Goal: Task Accomplishment & Management: Manage account settings

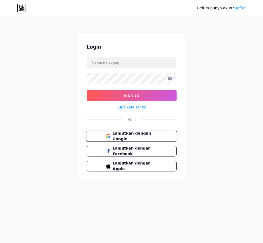
click at [118, 135] on font "Lanjutkan dengan Google" at bounding box center [131, 136] width 38 height 10
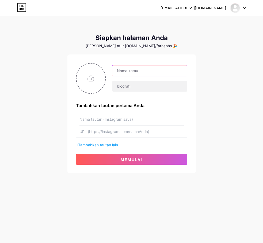
click at [143, 72] on input "text" at bounding box center [149, 70] width 74 height 11
type input "h"
type input "HOKI138"
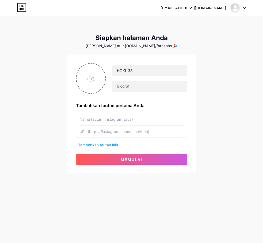
click at [135, 92] on div at bounding box center [149, 86] width 75 height 11
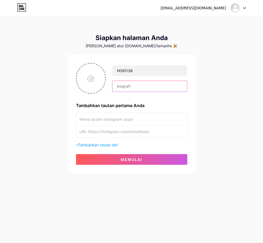
click at [135, 91] on input "text" at bounding box center [149, 86] width 74 height 11
type input "S"
type input "L"
type input "Bandar Game Slot Terbesar Di Asia"
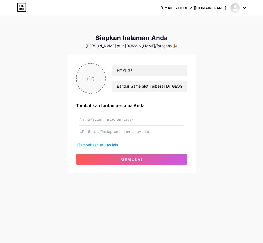
click at [80, 79] on input "file" at bounding box center [90, 79] width 29 height 30
type input "C:\fakepath\FAV-ICON (1) (1).png"
click at [122, 122] on input "text" at bounding box center [131, 119] width 104 height 12
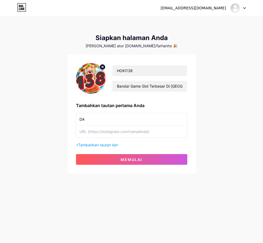
type input "D"
type input "LOGIN"
click at [147, 132] on input "text" at bounding box center [131, 132] width 104 height 12
paste input "bisahoki138.org"
click at [139, 135] on input "bisahoki138.org" at bounding box center [131, 132] width 104 height 12
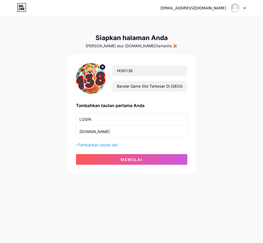
paste input "http://bisahoki138.org/"
paste input "s"
click at [89, 133] on input "http://bisahoki138.org/" at bounding box center [131, 132] width 104 height 12
type input "https://bisahoki138.org/"
click at [107, 147] on font "Tambahkan tautan lain" at bounding box center [98, 145] width 40 height 5
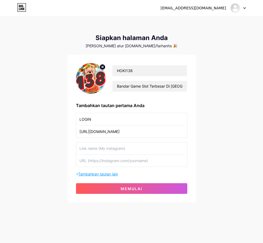
click at [107, 147] on input "text" at bounding box center [131, 148] width 104 height 12
type input "DAFTAR"
click at [102, 159] on input "text" at bounding box center [131, 161] width 104 height 12
paste input "https://bisahoki138.org/"
paste input "r"
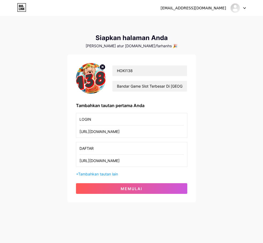
click at [125, 165] on input "https://bisahoki138.org/" at bounding box center [131, 161] width 104 height 12
type input "https://bisahoki138.org/register"
click at [115, 174] on font "Tambahkan tautan lain" at bounding box center [98, 174] width 40 height 5
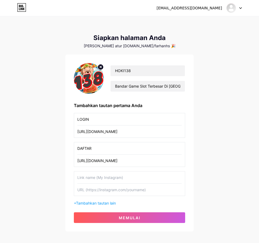
click at [100, 180] on input "text" at bounding box center [129, 178] width 104 height 12
type input "LINK ALTERNATIF"
click at [114, 192] on input "text" at bounding box center [129, 190] width 104 height 12
paste input "https://gabapentinshopping.com/"
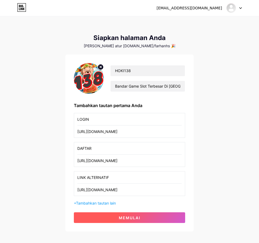
type input "https://gabapentinshopping.com/"
click at [107, 218] on button "memulai" at bounding box center [129, 217] width 111 height 11
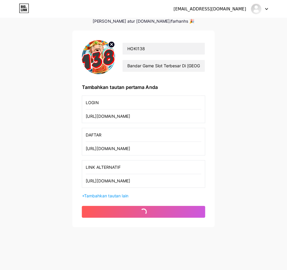
scroll to position [0, 0]
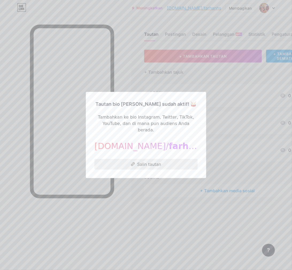
click at [149, 162] on font "Salin tautan" at bounding box center [149, 164] width 24 height 5
click at [139, 59] on div at bounding box center [146, 135] width 292 height 270
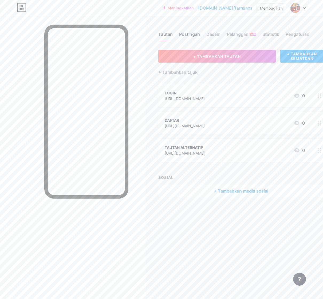
click at [198, 33] on font "Postingan" at bounding box center [189, 34] width 21 height 5
click at [210, 33] on font "Desain" at bounding box center [214, 34] width 14 height 5
click at [225, 33] on div "Tautan Postingan Desain Pelanggan BARU Statistik Pengaturan" at bounding box center [241, 31] width 166 height 19
click at [237, 33] on font "Pelanggan" at bounding box center [238, 34] width 22 height 5
click at [218, 34] on font "Desain" at bounding box center [214, 34] width 14 height 5
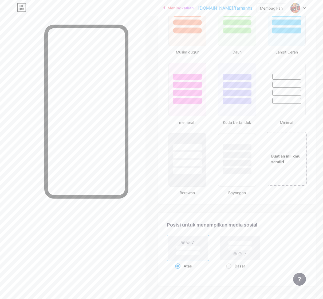
scroll to position [516, 0]
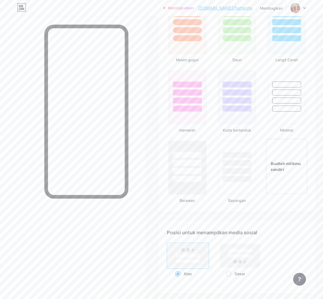
click at [262, 168] on font "Buatlah milikmu sendiri" at bounding box center [286, 166] width 30 height 10
click at [262, 166] on font "Buatlah milikmu sendiri" at bounding box center [285, 166] width 29 height 10
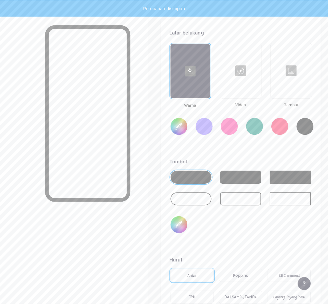
scroll to position [717, 0]
type input "#ffffff"
type input "#000000"
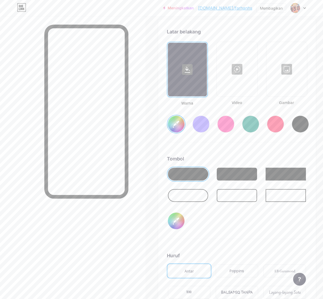
type input "#ffffff"
click at [242, 71] on div at bounding box center [237, 68] width 40 height 53
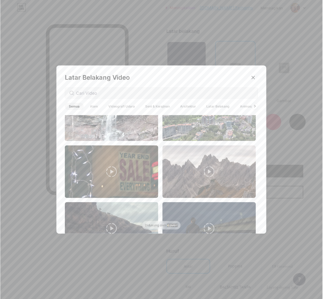
scroll to position [501, 0]
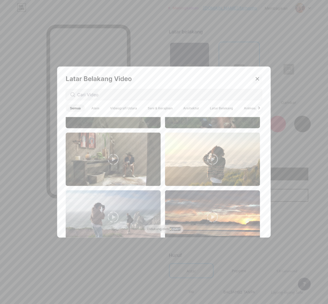
click at [255, 83] on div at bounding box center [258, 79] width 10 height 10
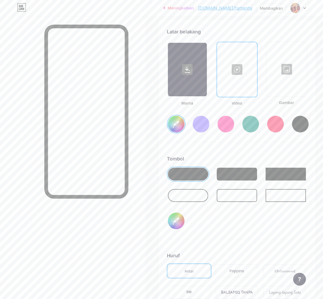
click at [262, 76] on div at bounding box center [287, 68] width 40 height 53
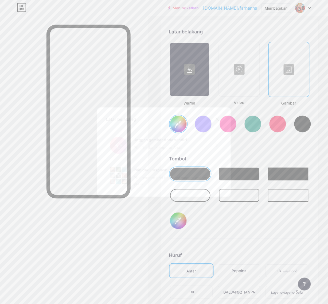
click at [134, 149] on input "file" at bounding box center [164, 145] width 116 height 30
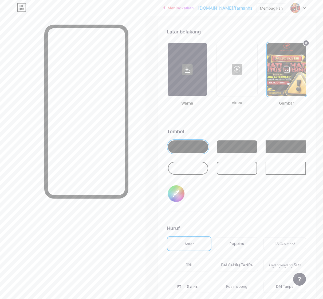
click at [262, 69] on div at bounding box center [286, 69] width 39 height 53
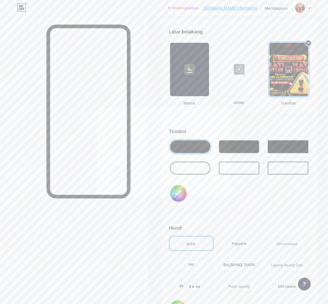
click at [166, 146] on input "file" at bounding box center [164, 145] width 116 height 30
click at [117, 148] on input "file" at bounding box center [164, 145] width 116 height 30
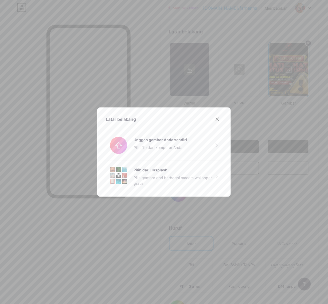
click at [220, 118] on div "Latar belakang Unggah gambar Anda sendiri Pilih file dari komputer Anda Pilih d…" at bounding box center [164, 151] width 134 height 89
click at [218, 118] on div at bounding box center [218, 119] width 10 height 10
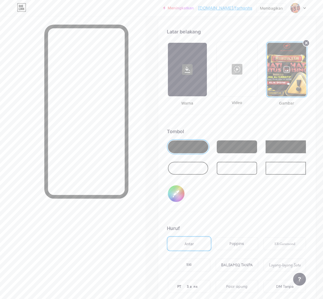
click at [262, 45] on circle at bounding box center [306, 43] width 6 height 6
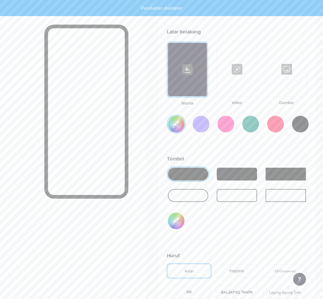
type input "#ffffff"
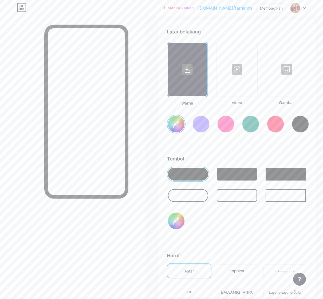
scroll to position [817, 0]
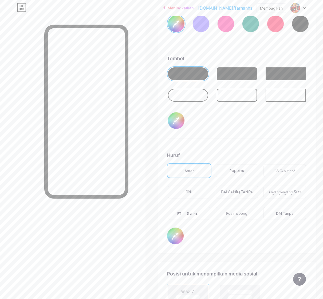
click at [177, 122] on input "#000000" at bounding box center [176, 120] width 17 height 17
type input "#584b4b"
type input "#ffffff"
type input "#594a4a"
type input "#ffffff"
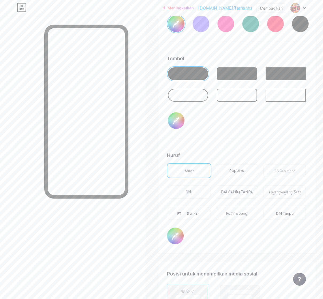
type input "#604d4d"
type input "#ffffff"
type input "#614c4c"
type input "#ffffff"
type input "#624b4b"
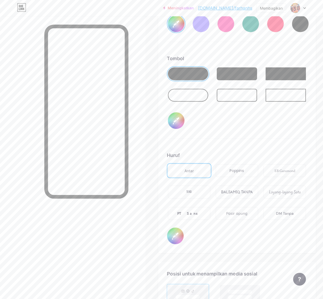
type input "#ffffff"
type input "#6a4d4d"
type input "#ffffff"
type input "#6e4e4e"
type input "#ffffff"
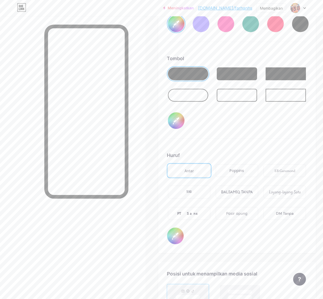
type input "#6d4a4a"
type input "#ffffff"
type input "#754d4d"
type input "#ffffff"
type input "#7b4c4c"
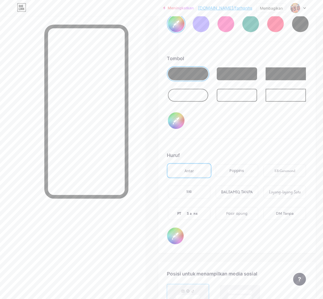
type input "#ffffff"
type input "#854c4c"
type input "#ffffff"
type input "#874a4a"
type input "#ffffff"
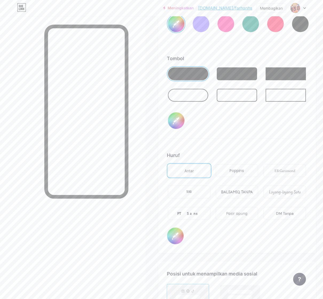
type input "#894848"
type input "#ffffff"
type input "#904747"
type input "#ffffff"
type input "#944747"
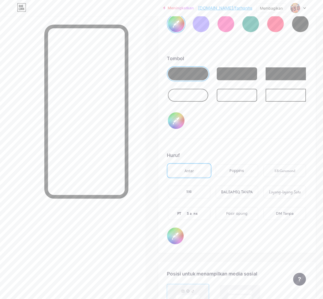
type input "#ffffff"
type input "#924545"
type input "#ffffff"
type input "#964545"
type input "#ffffff"
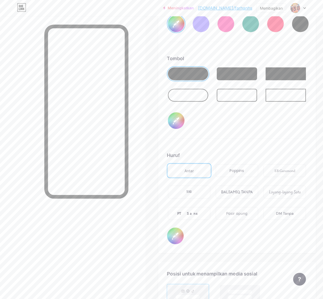
type input "#974949"
type input "#ffffff"
type input "#954b4b"
type input "#ffffff"
type input "#994d4d"
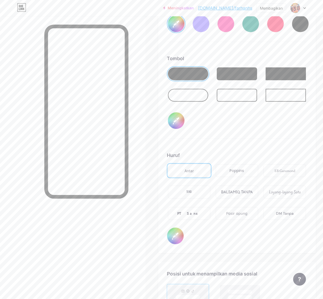
type input "#ffffff"
type input "#974e4e"
type input "#ffffff"
type input "#9b5050"
type input "#ffffff"
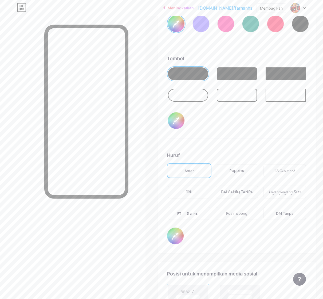
type input "#9d5353"
type input "#ffffff"
type input "#a65454"
type input "#ffffff"
type input "#ab4f4f"
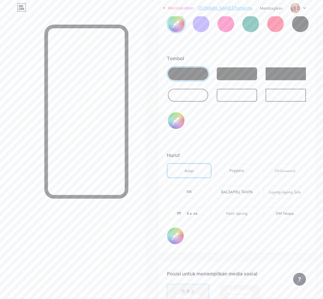
type input "#ffffff"
type input "#b64949"
type input "#ffffff"
type input "#be3c3c"
type input "#ffffff"
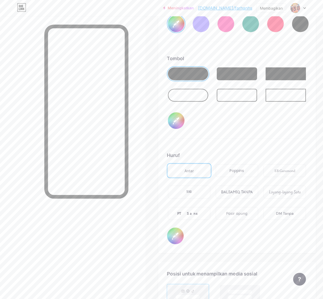
type input "#ca2f2f"
type input "#ffffff"
type input "#d41616"
type input "#ffffff"
type input "#e60000"
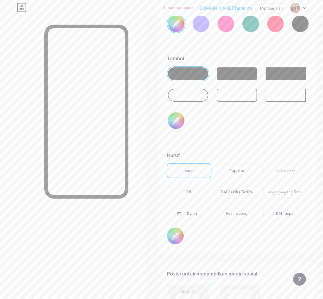
type input "#ffffff"
type input "#f50000"
type input "#ffffff"
type input "#ff0000"
type input "#ffffff"
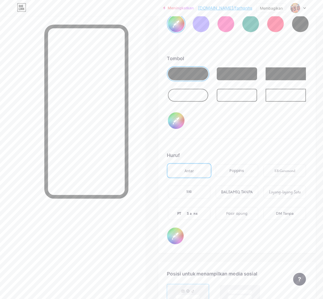
type input "#0040ff"
type input "#ffffff"
type input "#004cff"
type input "#ffffff"
type input "#006eff"
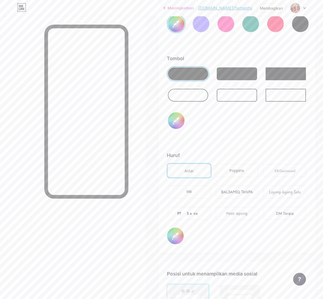
type input "#ffffff"
type input "#009dff"
type input "#ffffff"
type input "#00b3ff"
type input "#ffffff"
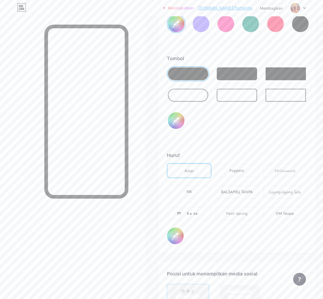
type input "#00bfff"
type input "#ffffff"
type input "#2d8aa9"
type input "#ffffff"
type input "#2a8cac"
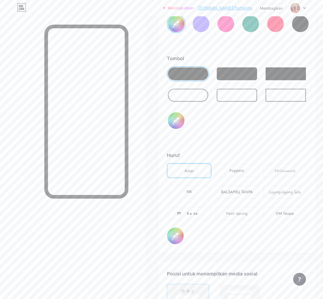
type input "#ffffff"
type input "#2691b5"
type input "#ffffff"
type input "#2297bf"
type input "#ffffff"
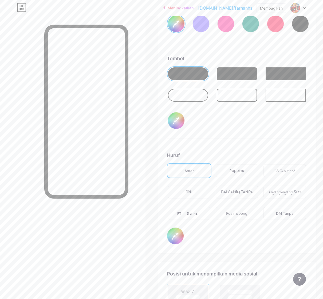
type input "#1e9dc8"
type input "#ffffff"
type input "#16a1d0"
type input "#ffffff"
type input "#0ea5d8"
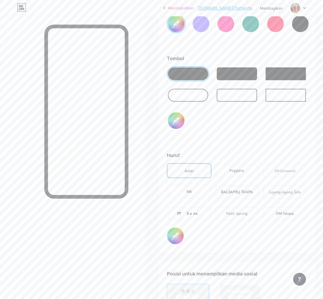
type input "#ffffff"
type input "#08ace2"
type input "#ffffff"
type input "#00ace6"
type input "#ffffff"
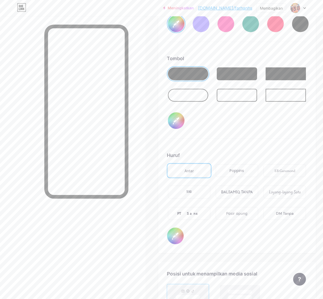
type input "#00b4f0"
type input "#ffffff"
type input "#00b8f5"
type input "#ffffff"
type input "#00bbfa"
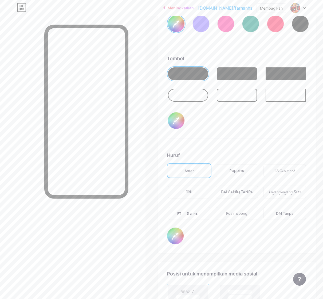
type input "#ffffff"
type input "#00bfff"
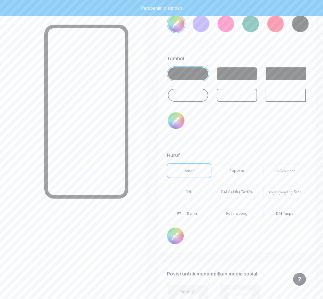
type input "#ffffff"
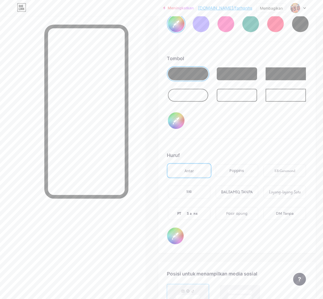
type input "#00bfff"
click at [262, 126] on div "Tombol #00bfff" at bounding box center [237, 97] width 141 height 84
click at [180, 120] on input "#00bfff" at bounding box center [176, 120] width 17 height 17
type input "#ffffff"
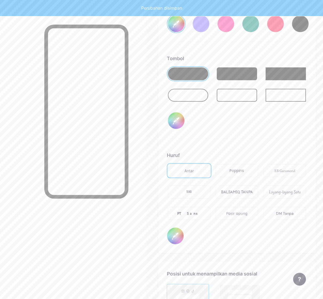
type input "#199cc8"
type input "#ffffff"
type input "#1799c4"
type input "#ffffff"
type input "#1596c1"
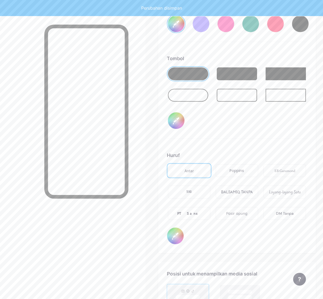
type input "#ffffff"
type input "#1393be"
type input "#ffffff"
type input "#138fb9"
type input "#ffffff"
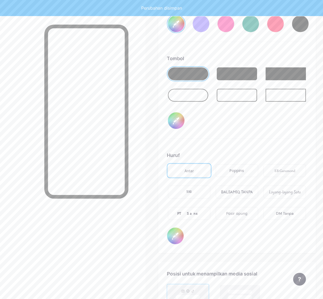
type input "#118db6"
type input "#ffffff"
type input "#108ab2"
type input "#ffffff"
type input "#1089b1"
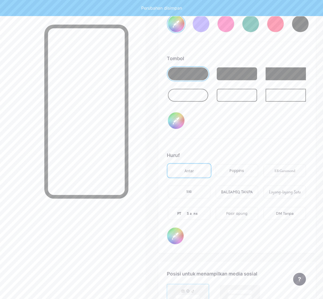
type input "#ffffff"
type input "#0f86ae"
type input "#ffffff"
type input "#1086ad"
type input "#ffffff"
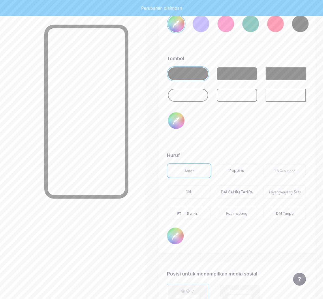
type input "#0f82a9"
type input "#ffffff"
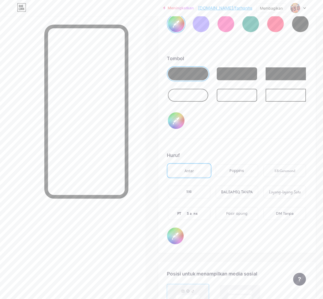
type input "#0f82a9"
click at [260, 127] on div "Tombol #0f82a9" at bounding box center [237, 97] width 141 height 84
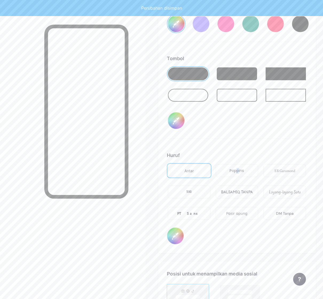
click at [240, 173] on font "Poppins" at bounding box center [237, 170] width 14 height 5
click at [262, 170] on font "EB Garamond" at bounding box center [285, 170] width 21 height 5
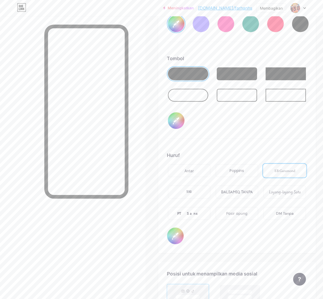
click at [244, 175] on div "Poppins" at bounding box center [237, 170] width 42 height 13
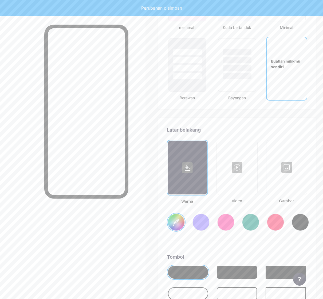
scroll to position [617, 0]
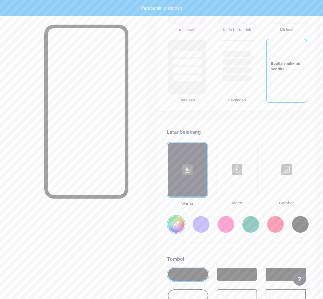
type input "#ffffff"
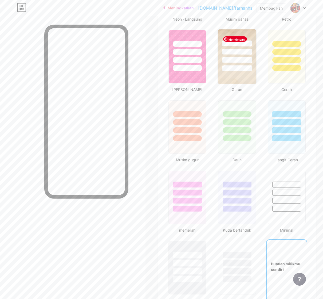
scroll to position [116, 0]
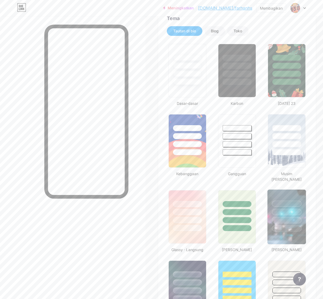
click at [262, 213] on div at bounding box center [287, 212] width 30 height 6
click at [244, 150] on div at bounding box center [237, 152] width 30 height 6
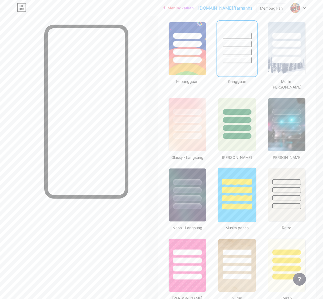
scroll to position [216, 0]
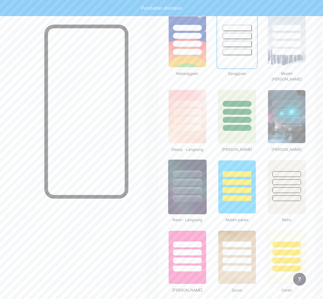
click at [202, 191] on div at bounding box center [188, 190] width 30 height 6
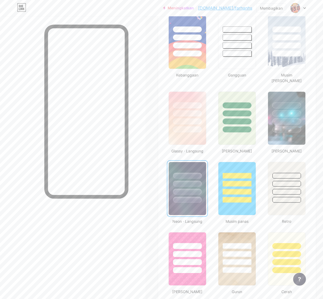
scroll to position [116, 0]
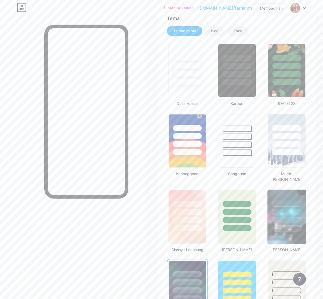
click at [262, 219] on div at bounding box center [287, 220] width 30 height 6
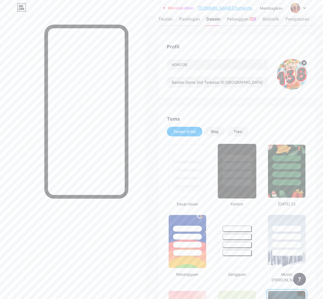
scroll to position [0, 0]
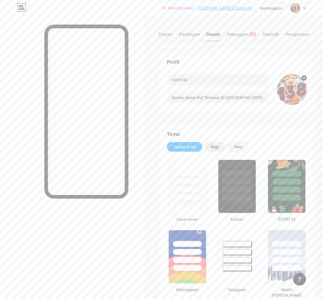
click at [218, 146] on font "Blog" at bounding box center [215, 146] width 8 height 5
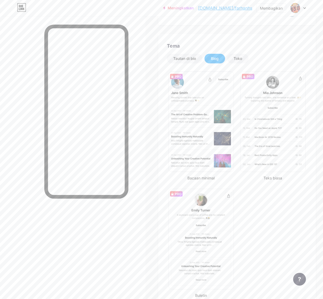
scroll to position [80, 0]
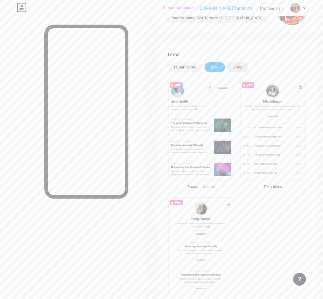
click at [232, 66] on div "Toko" at bounding box center [237, 67] width 21 height 10
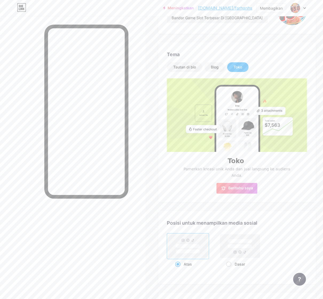
click at [236, 65] on font "Toko" at bounding box center [238, 67] width 9 height 5
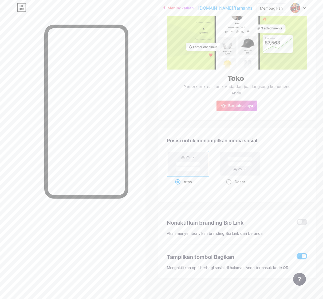
scroll to position [62, 0]
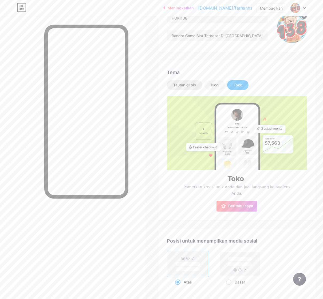
click at [178, 85] on font "Tautan di bio" at bounding box center [184, 85] width 23 height 5
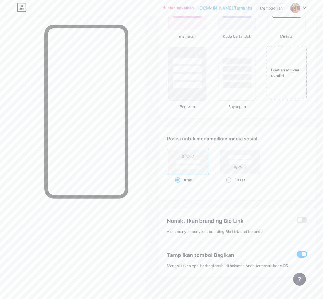
scroll to position [616, 0]
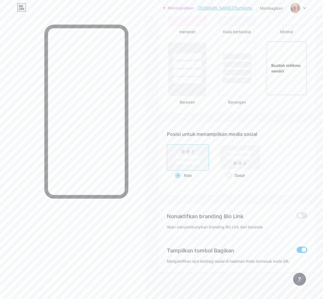
click at [184, 175] on div "Atas" at bounding box center [187, 175] width 25 height 10
click at [179, 180] on input "Atas" at bounding box center [176, 181] width 3 height 3
click at [181, 176] on span at bounding box center [177, 175] width 5 height 5
click at [179, 180] on input "Atas" at bounding box center [176, 181] width 3 height 3
click at [232, 173] on span at bounding box center [228, 175] width 5 height 5
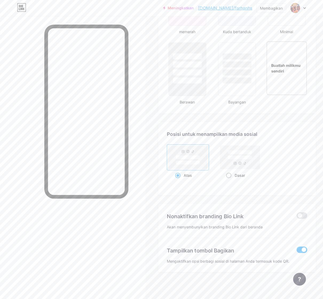
click at [230, 180] on input "Dasar" at bounding box center [227, 181] width 3 height 3
radio input "true"
click at [173, 176] on div "Atas" at bounding box center [188, 175] width 42 height 10
click at [175, 180] on input "Atas" at bounding box center [176, 181] width 3 height 3
radio input "true"
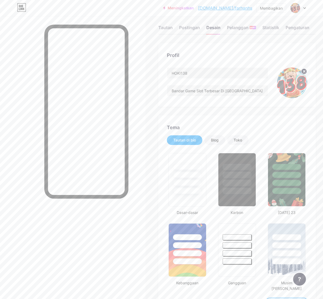
scroll to position [0, 0]
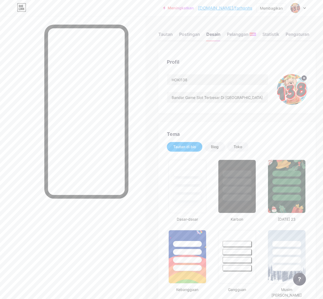
click at [261, 32] on div "Tautan Postingan Desain Pelanggan BARU Statistik Pengaturan" at bounding box center [237, 31] width 158 height 19
click at [262, 35] on font "Statistik" at bounding box center [271, 34] width 17 height 5
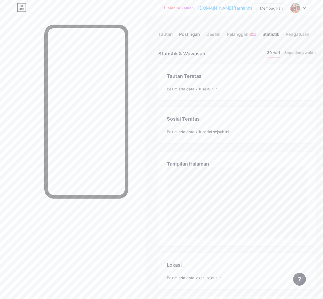
click at [188, 31] on font "Postingan" at bounding box center [189, 34] width 21 height 6
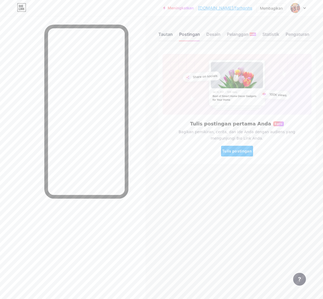
click at [170, 35] on font "Tautan" at bounding box center [165, 34] width 14 height 5
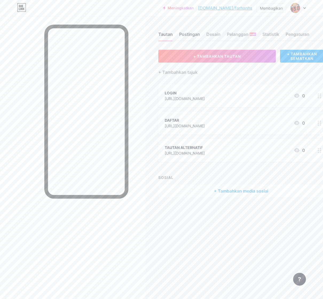
click at [200, 33] on font "Postingan" at bounding box center [189, 34] width 21 height 5
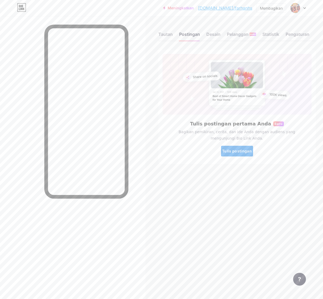
click at [241, 149] on font "Tulis postingan" at bounding box center [237, 151] width 30 height 5
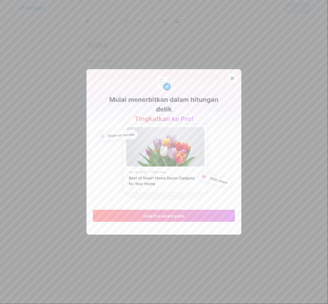
click at [233, 75] on div at bounding box center [233, 78] width 10 height 10
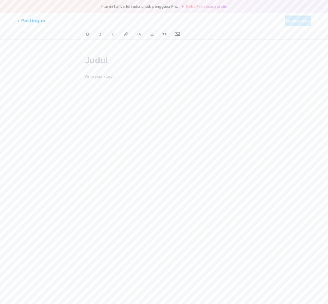
click at [181, 37] on button "button" at bounding box center [177, 34] width 8 height 8
click at [176, 36] on icon "button" at bounding box center [177, 34] width 5 height 4
click at [0, 0] on input "file" at bounding box center [0, 0] width 0 height 0
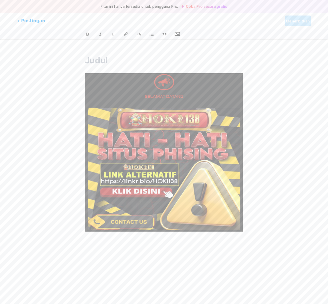
click at [103, 57] on input "text" at bounding box center [164, 60] width 158 height 13
paste input "https://bio.link/farhanhs"
type input "https://bio.link/farhanhs"
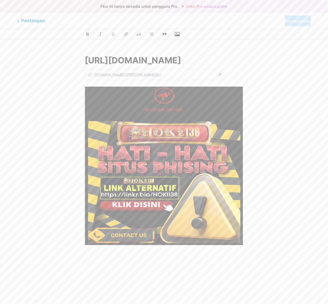
type input "httpsbiolinkfarhanhs"
click at [262, 64] on div "Fitur ini hanya tersedia untuk pengguna Pro. Coba Pro secara gratis Postingan M…" at bounding box center [164, 160] width 328 height 224
click at [256, 81] on div "z bio.link/farhanhs/p/" at bounding box center [164, 160] width 197 height 224
click at [98, 56] on input "text" at bounding box center [164, 60] width 158 height 13
paste input "https://bio.link/farhanhs"
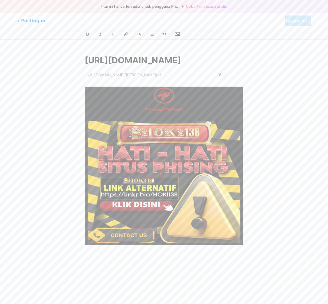
click at [211, 66] on input "https://bio.link/farhanhs" at bounding box center [164, 60] width 158 height 13
type input "https://bio.link/farhanhs"
type input "httpsbiolinkfarhanhs"
click at [258, 54] on div "https://bio.link/farhanhs z bio.link/farhanhs/p/ httpsbiolinkfarhanhs" at bounding box center [164, 160] width 197 height 224
click at [214, 132] on img at bounding box center [164, 166] width 158 height 158
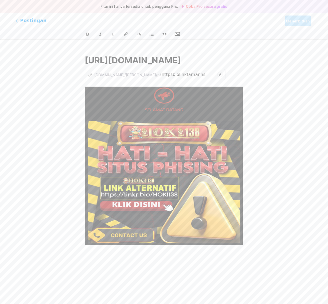
click at [24, 24] on font "Postingan" at bounding box center [33, 20] width 26 height 7
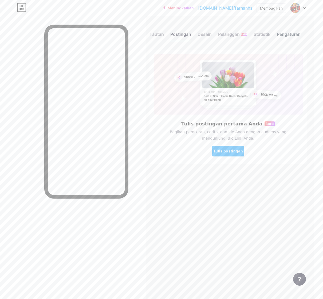
scroll to position [0, 18]
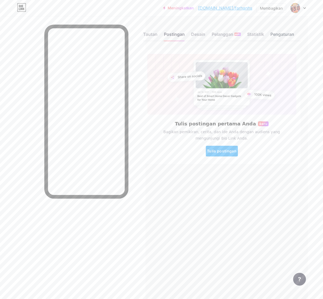
click at [262, 34] on font "Pengaturan" at bounding box center [283, 34] width 24 height 5
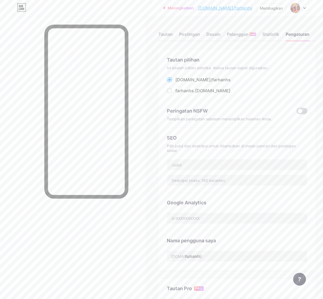
click at [262, 113] on span at bounding box center [302, 111] width 11 height 6
click at [262, 112] on input "checkbox" at bounding box center [297, 112] width 0 height 0
click at [262, 111] on span at bounding box center [302, 111] width 11 height 6
click at [262, 112] on input "checkbox" at bounding box center [297, 112] width 0 height 0
click at [175, 91] on label "farhanhs .bio.link" at bounding box center [199, 90] width 64 height 6
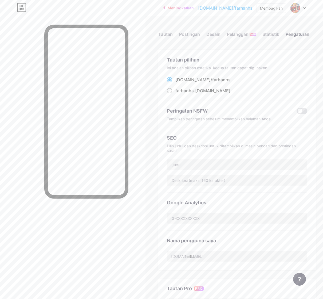
click at [176, 94] on input "farhanhs .bio.link" at bounding box center [177, 95] width 3 height 3
radio input "true"
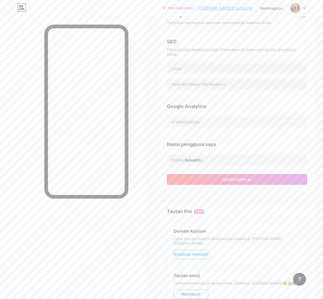
scroll to position [100, 0]
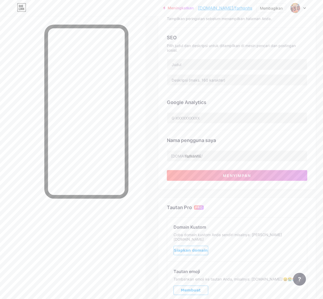
click at [202, 70] on div "SEO Pilih judul dan deskripsi untuk ditampilkan di mesin pencari dan postingan …" at bounding box center [237, 60] width 141 height 65
click at [201, 70] on div "SEO Pilih judul dan deskripsi untuk ditampilkan di mesin pencari dan postingan …" at bounding box center [237, 60] width 141 height 65
click at [204, 65] on input "text" at bounding box center [237, 64] width 140 height 11
click at [200, 67] on input "text" at bounding box center [237, 64] width 140 height 11
paste input "Bandar Game Slot Terbesar Di Asia"
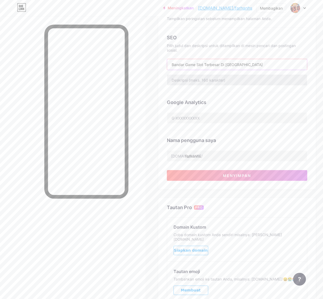
type input "Bandar Game Slot Terbesar Di Asia"
click at [225, 81] on input "text" at bounding box center [237, 80] width 140 height 11
click at [223, 80] on input "text" at bounding box center [237, 80] width 140 height 11
paste input "Situs slot gacor paling populer di Indonesia. Akses link alternatif Hoki138 unt…"
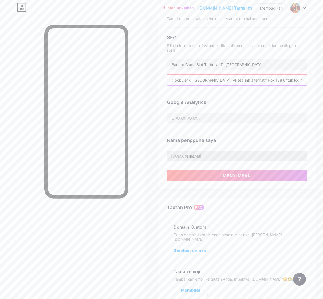
type input "Situs slot gacor paling populer di Indonesia. Akses link alternatif Hoki138 unt…"
click at [218, 155] on input "farhanhs" at bounding box center [237, 155] width 140 height 11
type input "f"
drag, startPoint x: 265, startPoint y: 134, endPoint x: 266, endPoint y: 138, distance: 3.3
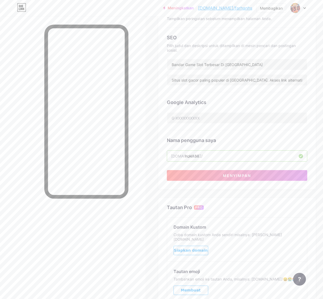
click at [262, 134] on div "Nama pengguna saya bio.link/ hoki138" at bounding box center [237, 145] width 141 height 31
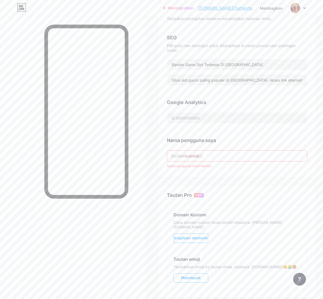
click at [231, 155] on input "hoki138" at bounding box center [237, 155] width 140 height 11
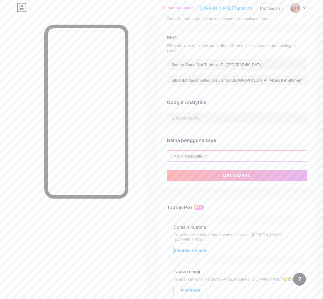
type input "hoki138login"
click at [262, 201] on div "Tautan Pro PRO Domain Kustom Coba domain kustom Anda sendiri misalnya: jaseem.c…" at bounding box center [237, 254] width 158 height 112
click at [262, 181] on button "Menyimpan" at bounding box center [237, 175] width 141 height 11
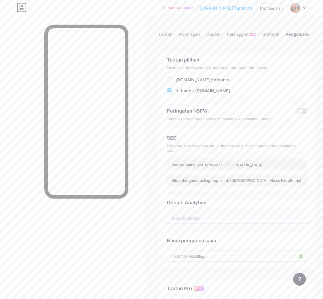
click at [209, 218] on input "text" at bounding box center [237, 218] width 140 height 11
click at [260, 7] on font "Membagikan" at bounding box center [271, 8] width 23 height 5
click at [247, 29] on div "Salin tautan" at bounding box center [247, 27] width 80 height 13
click at [233, 218] on input "text" at bounding box center [237, 218] width 140 height 11
paste input "<meta name="google-site-verification" content="RJQpTntF2BedGioGf0i8JcqAiixbfNN8…"
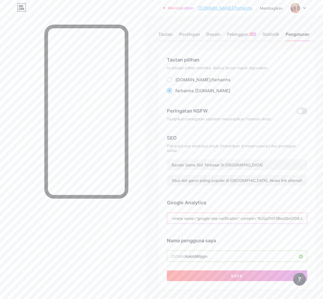
scroll to position [0, 53]
type input "<meta name="google-site-verification" content="RJQpTntF2BedGioGf0i8JcqAiixbfNN8…"
click at [241, 243] on font "Menyimpan" at bounding box center [237, 275] width 28 height 5
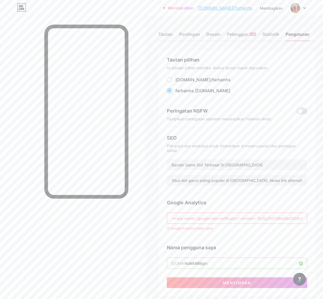
click at [221, 221] on input "<meta name="google-site-verification" content="RJQpTntF2BedGioGf0i8JcqAiixbfNN8…" at bounding box center [237, 218] width 140 height 11
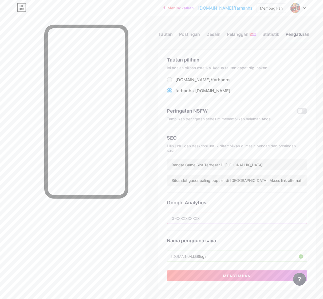
click at [200, 220] on input "text" at bounding box center [237, 218] width 140 height 11
paste input "G-XDWG046NJB"
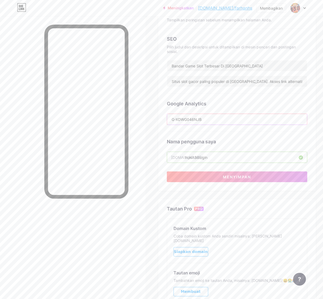
scroll to position [100, 0]
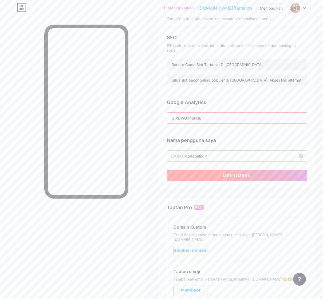
type input "G-XDWG046NJB"
click at [233, 180] on button "Menyimpan" at bounding box center [237, 175] width 141 height 11
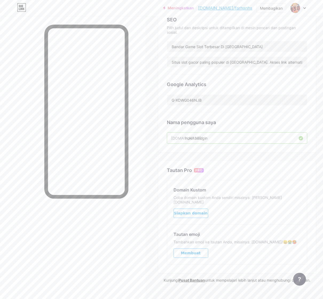
scroll to position [125, 0]
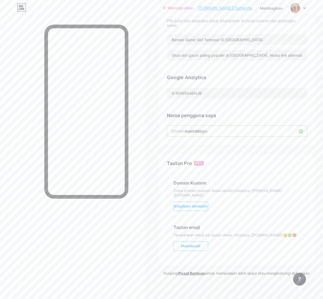
click at [203, 242] on button "Membuat" at bounding box center [191, 245] width 35 height 9
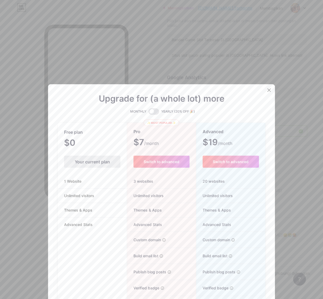
scroll to position [120, 0]
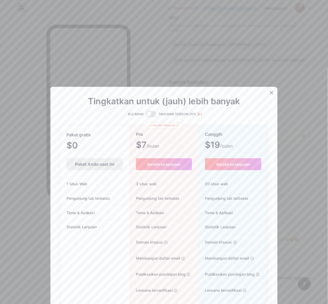
click at [98, 155] on div "Paket gratis $0 /bulan Paket Anda saat ini 1 Situs Web Pengunjung tak terbatas …" at bounding box center [94, 220] width 69 height 189
click at [97, 160] on div "Paket Anda saat ini" at bounding box center [95, 164] width 56 height 12
click at [100, 162] on font "Paket Anda saat ini" at bounding box center [94, 163] width 39 height 5
click at [262, 93] on div at bounding box center [272, 93] width 10 height 10
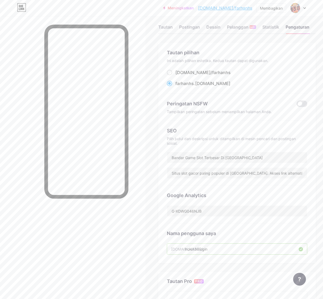
scroll to position [0, 0]
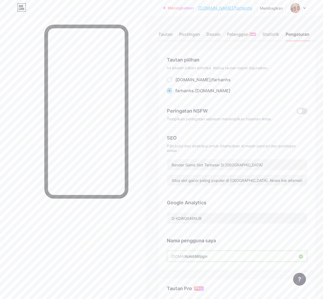
click at [262, 34] on div "Tautan Postingan Desain Pelanggan BARU Statistik Pengaturan" at bounding box center [237, 31] width 158 height 19
click at [218, 34] on font "Desain" at bounding box center [214, 34] width 14 height 5
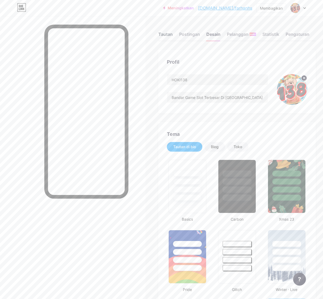
click at [172, 33] on font "Tautan" at bounding box center [165, 34] width 14 height 5
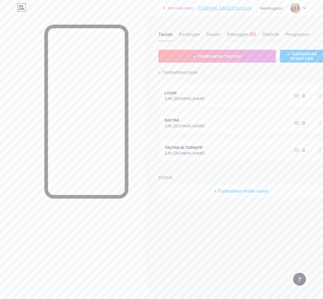
click at [262, 34] on div "Tautan Postingan Desain Pelanggan BARU Statistik Pengaturan" at bounding box center [241, 31] width 166 height 19
click at [262, 34] on font "Statistik" at bounding box center [271, 34] width 17 height 5
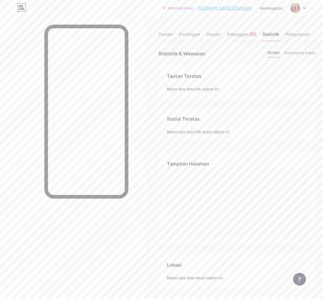
scroll to position [299, 323]
click at [262, 32] on font "Pengaturan" at bounding box center [298, 34] width 24 height 5
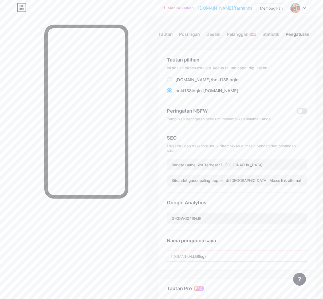
click at [216, 243] on input "hoki138login" at bounding box center [237, 256] width 140 height 11
drag, startPoint x: 263, startPoint y: 200, endPoint x: 255, endPoint y: 208, distance: 11.0
click at [262, 200] on div "Google Analytics" at bounding box center [237, 202] width 141 height 7
click at [262, 6] on div at bounding box center [298, 8] width 15 height 10
